Goal: Task Accomplishment & Management: Use online tool/utility

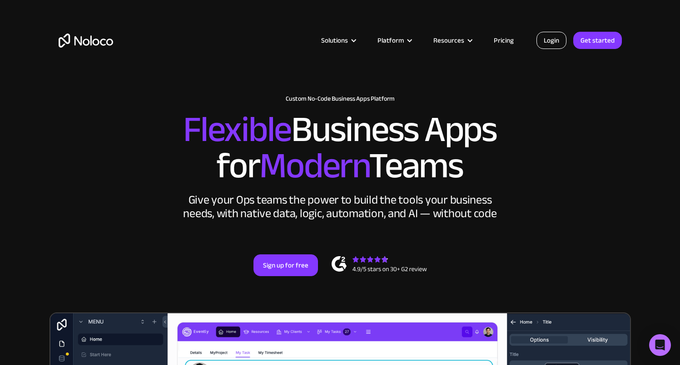
click at [546, 41] on link "Login" at bounding box center [551, 40] width 30 height 17
click at [554, 39] on link "Login" at bounding box center [551, 40] width 30 height 17
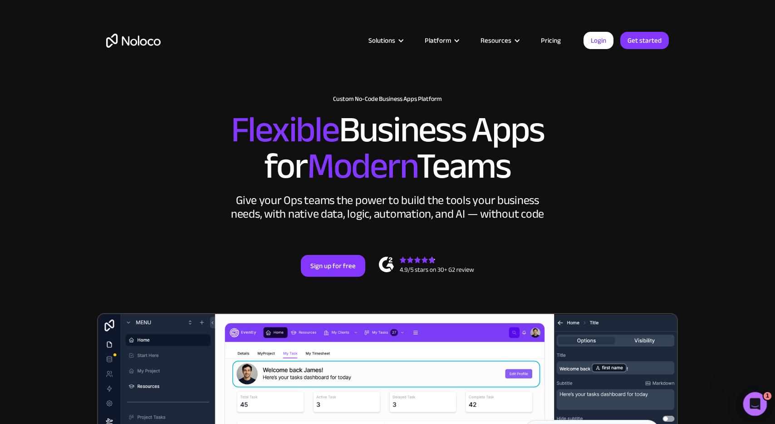
click at [679, 365] on div "Open Intercom Messenger" at bounding box center [754, 402] width 30 height 30
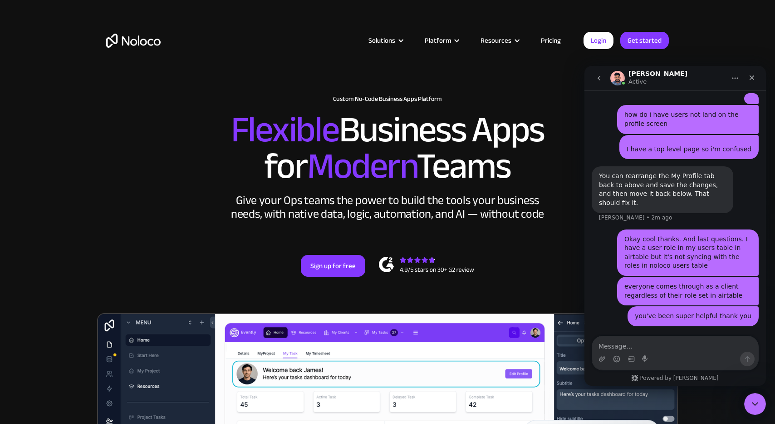
scroll to position [2368, 0]
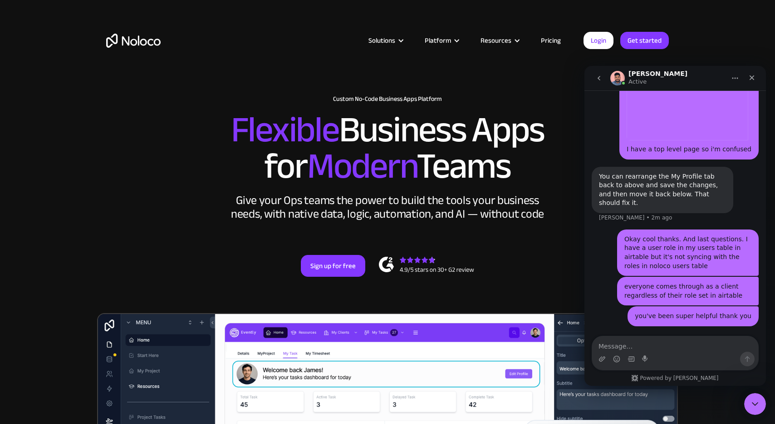
click at [674, 350] on textarea "Message…" at bounding box center [675, 343] width 166 height 15
